Goal: Information Seeking & Learning: Learn about a topic

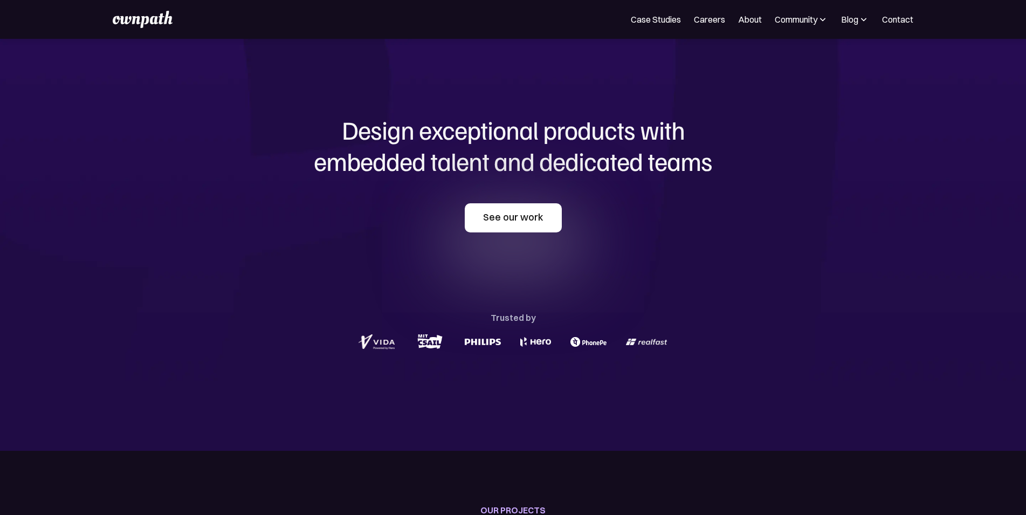
click at [512, 212] on link "See our work" at bounding box center [513, 217] width 97 height 29
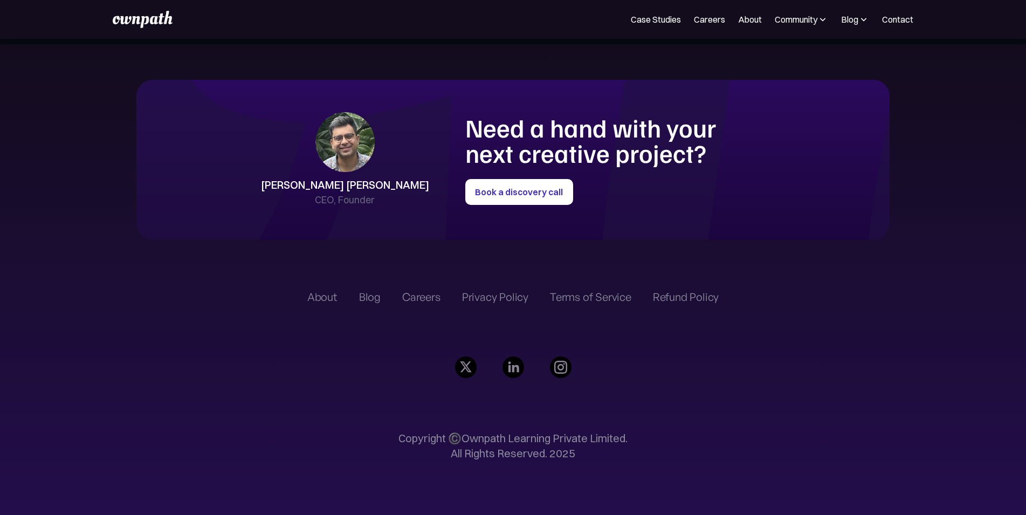
scroll to position [2930, 0]
click at [694, 23] on link "Careers" at bounding box center [709, 19] width 31 height 13
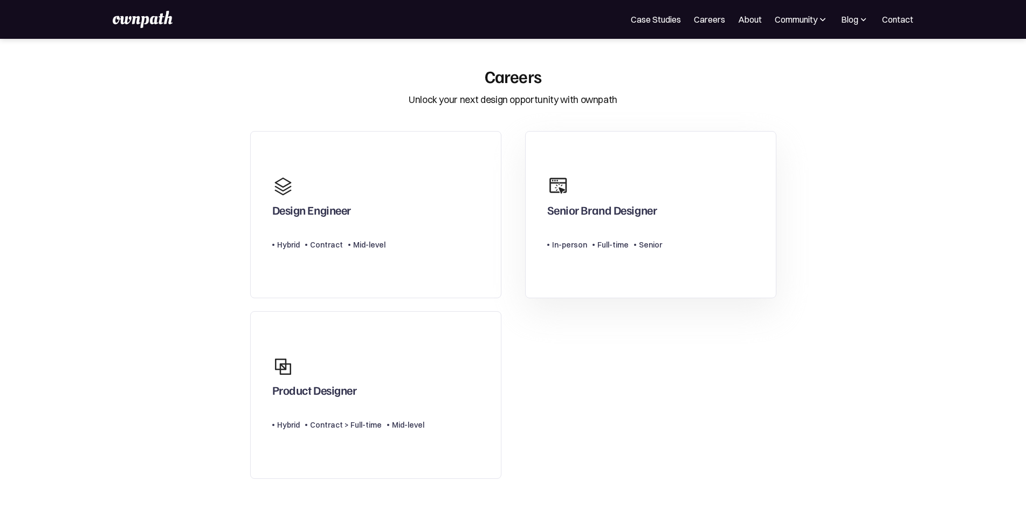
click at [635, 185] on div "Senior Brand Designer" at bounding box center [604, 196] width 115 height 52
click at [386, 345] on link "Product Designer Type Level Hybrid Contract > Full-time Mid-level" at bounding box center [375, 395] width 251 height 168
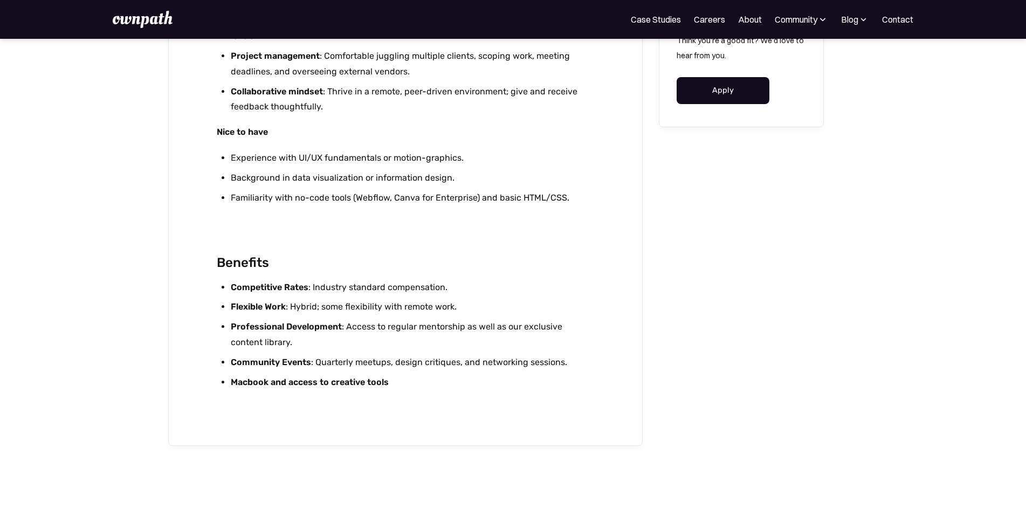
scroll to position [1980, 0]
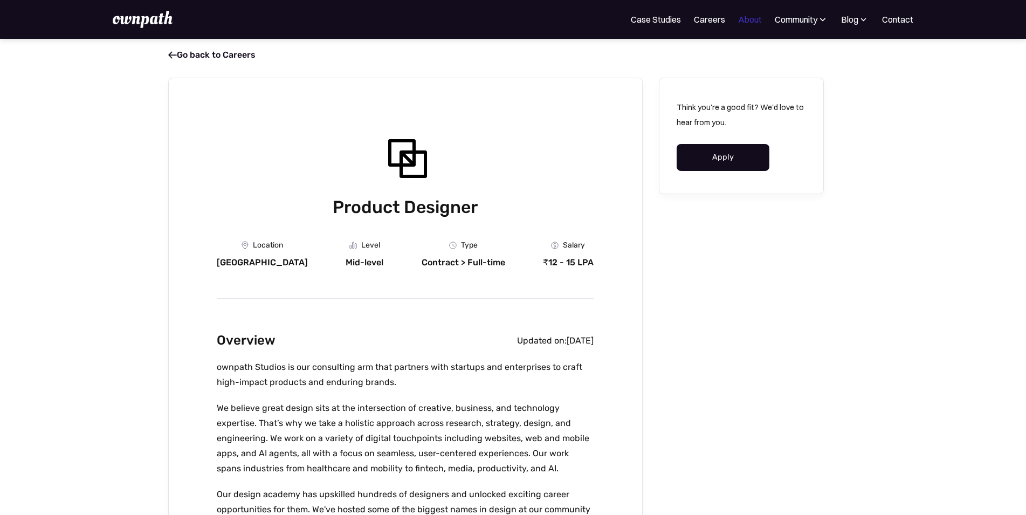
click at [738, 21] on link "About" at bounding box center [750, 19] width 24 height 13
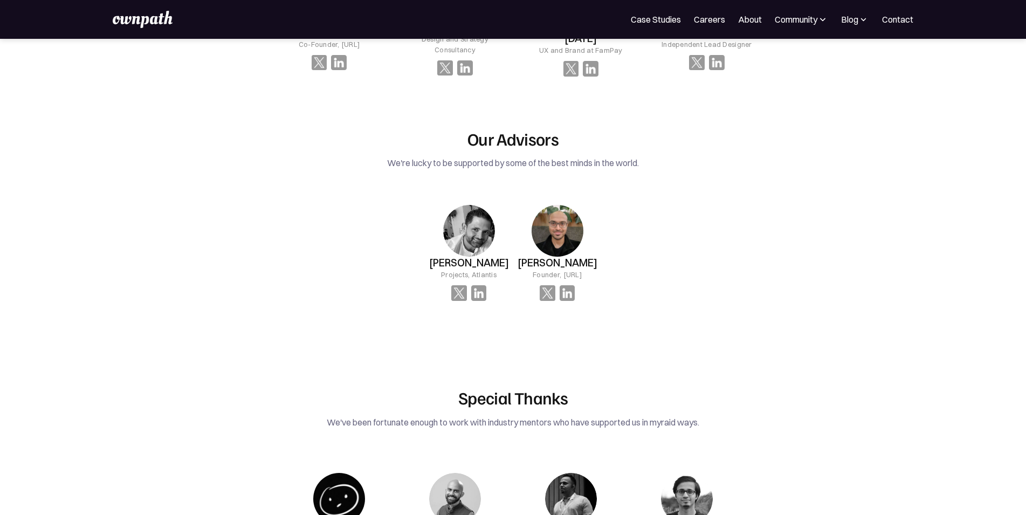
scroll to position [1556, 0]
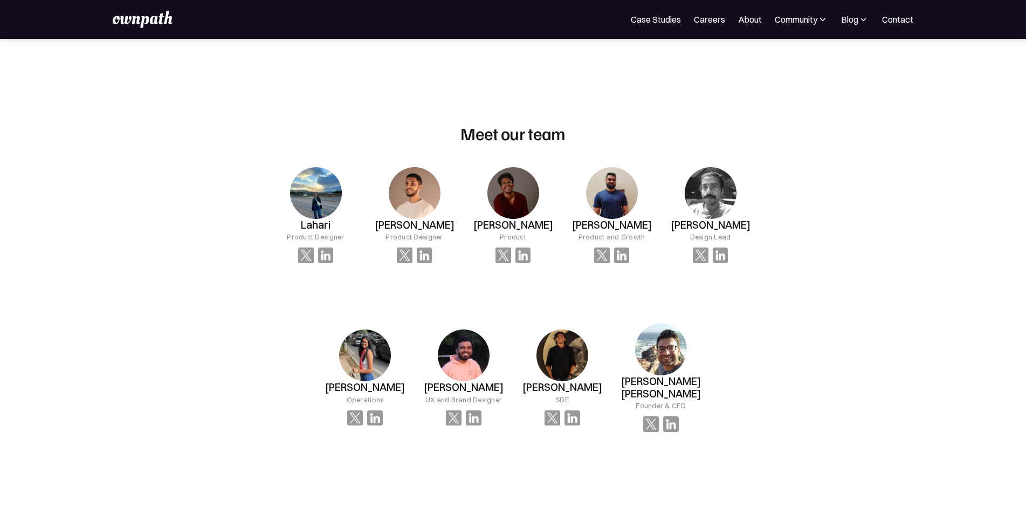
scroll to position [935, 0]
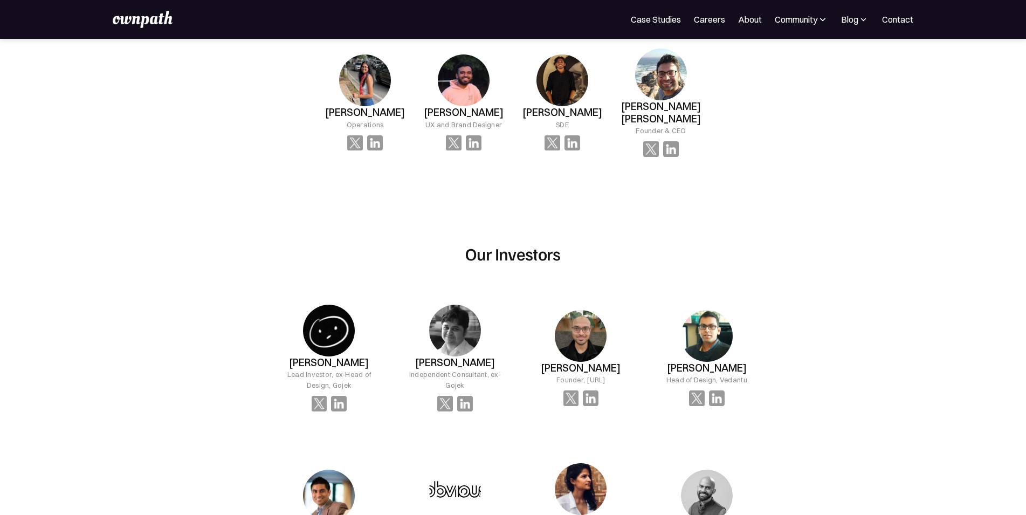
click at [147, 28] on img at bounding box center [142, 19] width 59 height 17
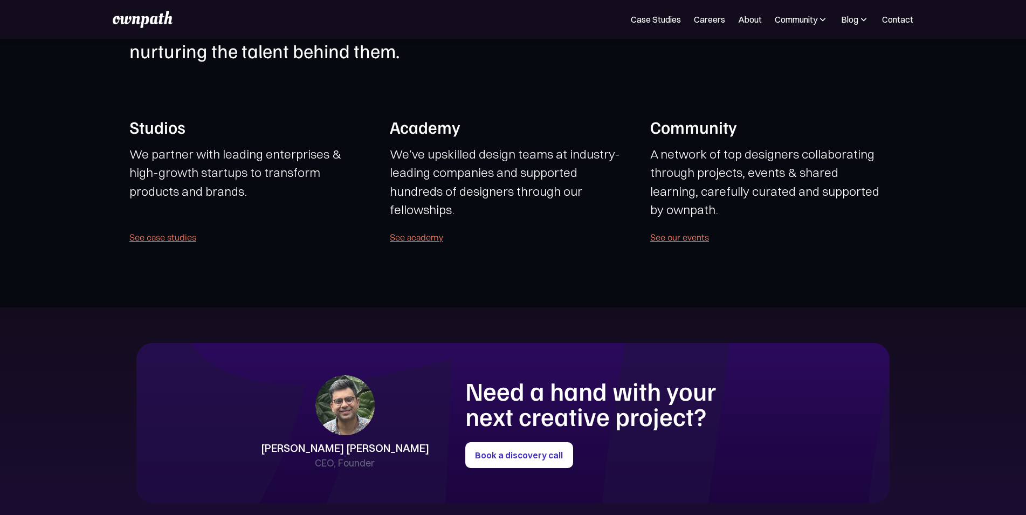
scroll to position [2585, 0]
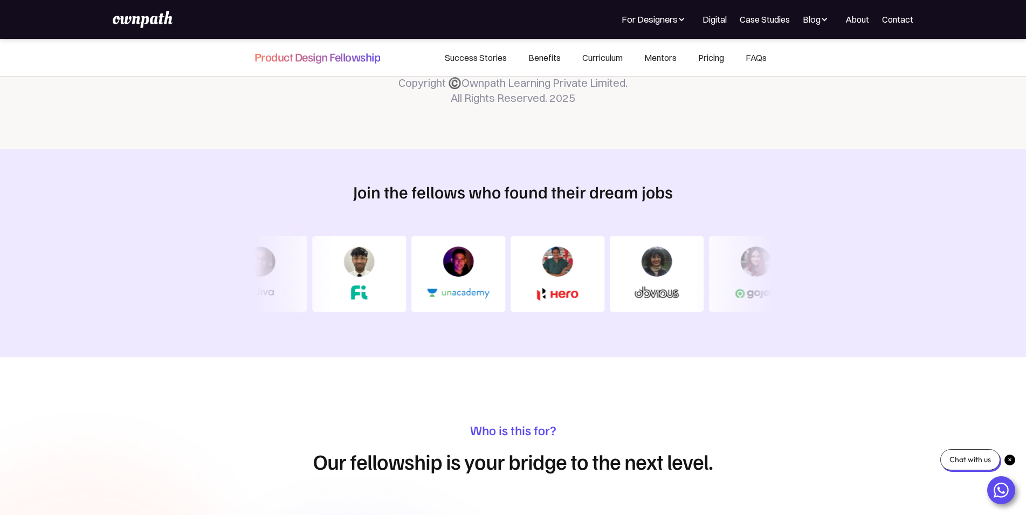
scroll to position [715, 0]
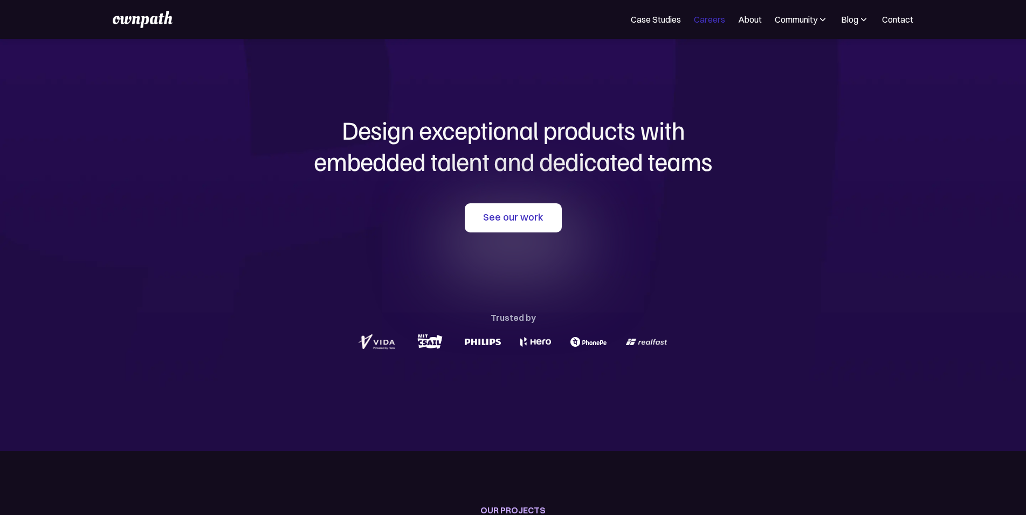
click at [694, 23] on link "Careers" at bounding box center [709, 19] width 31 height 13
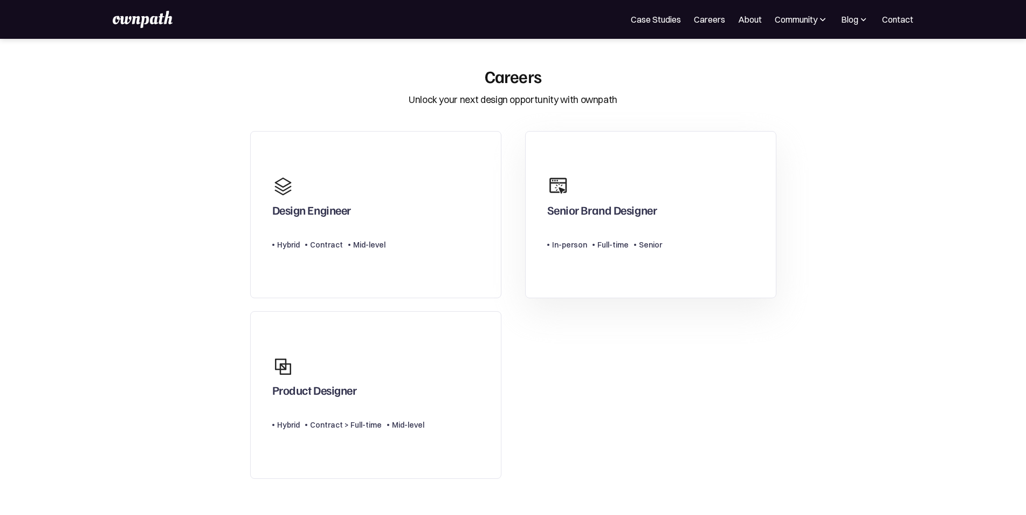
click at [665, 243] on link "Senior Brand Designer Type Level In-person Full-time Senior" at bounding box center [650, 215] width 251 height 168
